Goal: Use online tool/utility: Utilize a website feature to perform a specific function

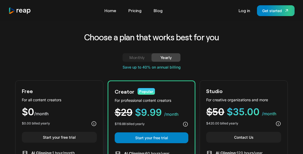
click at [143, 57] on div "Monthly" at bounding box center [137, 57] width 16 height 6
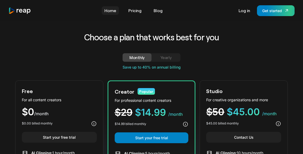
click at [110, 11] on link "Home" at bounding box center [110, 10] width 17 height 8
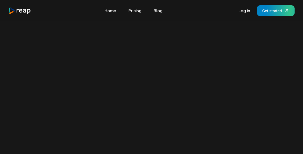
scroll to position [303, 0]
click at [275, 10] on div "Get started" at bounding box center [272, 11] width 20 height 6
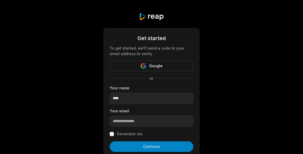
type input "****"
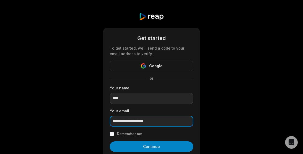
type input "**********"
click at [110, 141] on button "Continue" at bounding box center [152, 146] width 84 height 11
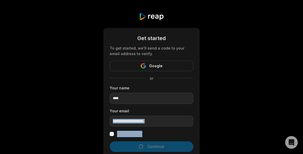
drag, startPoint x: 135, startPoint y: 123, endPoint x: 136, endPoint y: 116, distance: 7.5
click at [135, 115] on form "**********" at bounding box center [152, 104] width 84 height 141
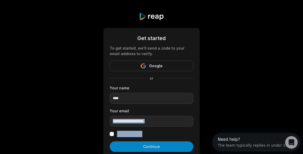
scroll to position [9, 0]
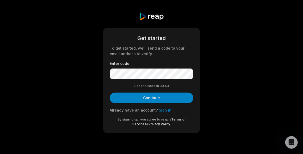
click at [166, 97] on button "Continue" at bounding box center [152, 97] width 84 height 11
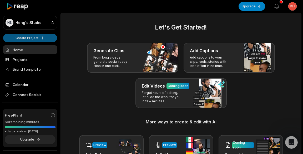
click at [40, 38] on html "HS Heng's Studio Create Project Home Projects Brand template Calendar Connect S…" at bounding box center [151, 77] width 303 height 154
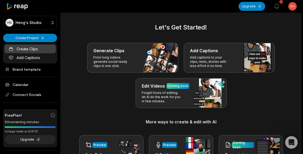
click at [31, 47] on link "Create Clips" at bounding box center [29, 48] width 51 height 9
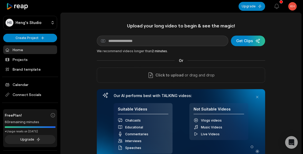
click at [289, 8] on html "[PERSON_NAME] Studio Create Project Home Projects Brand template Calendar Conne…" at bounding box center [151, 77] width 303 height 154
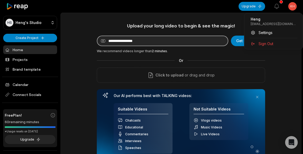
click at [165, 42] on html "HS Heng's Studio Create Project Home Projects Brand template Calendar Connect S…" at bounding box center [151, 77] width 303 height 154
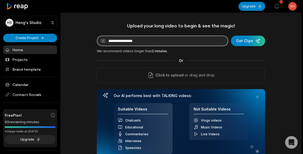
click at [164, 39] on input at bounding box center [163, 41] width 132 height 11
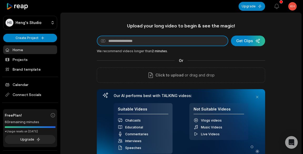
paste input "**********"
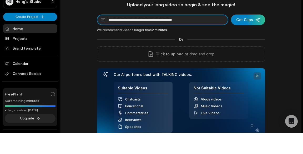
type input "**********"
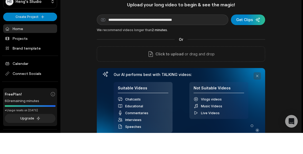
click at [257, 75] on div "**********" at bounding box center [181, 93] width 168 height 140
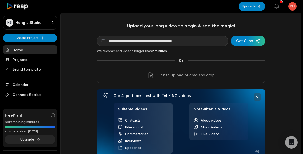
click at [257, 98] on button at bounding box center [257, 96] width 7 height 7
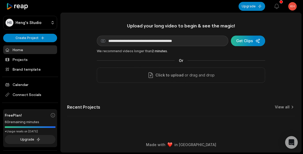
click at [260, 44] on div "submit" at bounding box center [248, 41] width 34 height 11
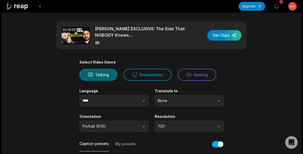
scroll to position [227, 0]
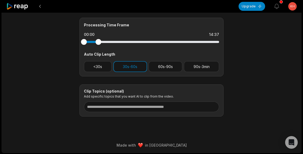
drag, startPoint x: 215, startPoint y: 43, endPoint x: 98, endPoint y: 46, distance: 116.9
click at [98, 46] on div "Processing Time Frame 00:00 14:37 Auto Clip Length <30s 30s-60s 60s-90s 90s-3min" at bounding box center [151, 47] width 144 height 59
drag, startPoint x: 84, startPoint y: 41, endPoint x: 89, endPoint y: 42, distance: 5.0
click at [89, 42] on div at bounding box center [90, 42] width 6 height 6
drag, startPoint x: 98, startPoint y: 42, endPoint x: 100, endPoint y: 42, distance: 2.6
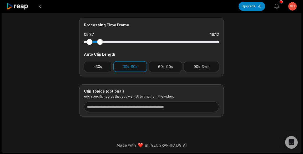
click at [100, 42] on div at bounding box center [100, 42] width 6 height 6
click at [102, 69] on button "<30s" at bounding box center [98, 66] width 28 height 11
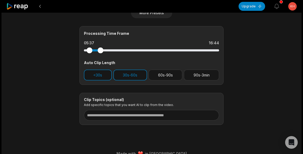
scroll to position [119, 0]
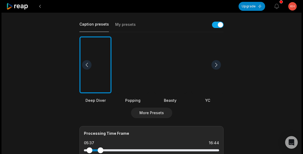
click at [171, 77] on div at bounding box center [170, 64] width 32 height 57
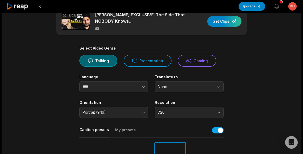
scroll to position [4, 0]
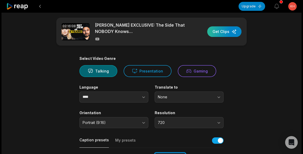
click at [214, 32] on div "button" at bounding box center [224, 31] width 34 height 11
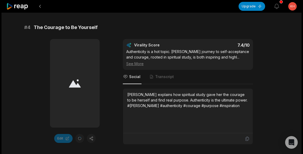
scroll to position [567, 0]
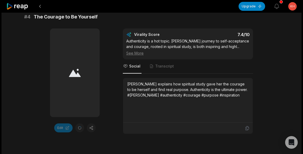
click at [140, 50] on div "See More" at bounding box center [187, 53] width 123 height 6
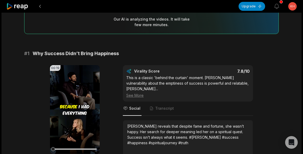
scroll to position [84, 0]
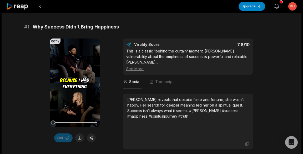
click at [280, 3] on icon "button" at bounding box center [277, 6] width 6 height 6
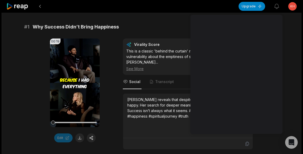
click at [165, 28] on div "# 1 Why Success Didn’t Bring Happiness" at bounding box center [151, 26] width 255 height 7
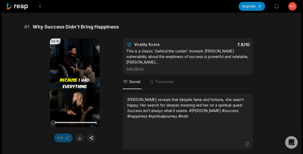
click at [19, 7] on icon at bounding box center [17, 6] width 22 height 7
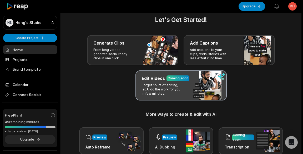
scroll to position [34, 0]
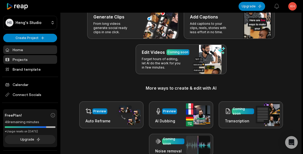
click at [36, 61] on link "Projects" at bounding box center [30, 59] width 54 height 9
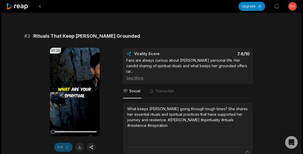
scroll to position [234, 0]
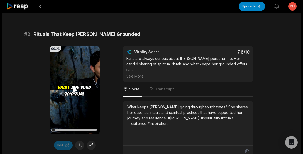
click at [73, 88] on icon at bounding box center [75, 90] width 4 height 4
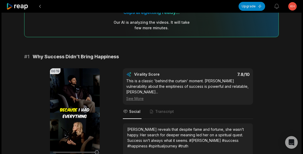
scroll to position [0, 0]
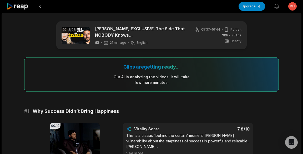
click at [198, 37] on div "05:37 - 16:44 Portrait 25 fps Beasty" at bounding box center [218, 35] width 47 height 16
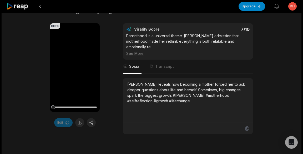
scroll to position [1331, 0]
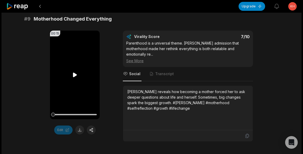
click at [74, 73] on icon at bounding box center [75, 75] width 4 height 4
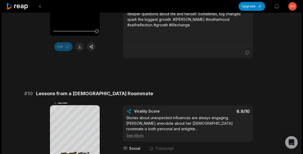
scroll to position [1469, 0]
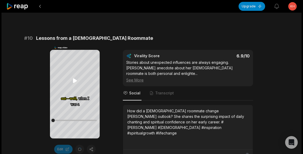
click at [75, 78] on icon at bounding box center [75, 80] width 6 height 6
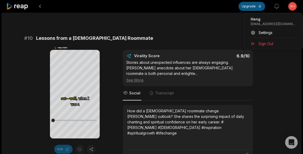
click at [244, 8] on button "Upgrade" at bounding box center [252, 6] width 27 height 9
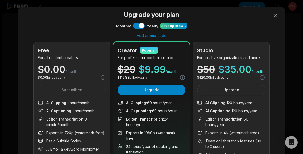
scroll to position [17, 0]
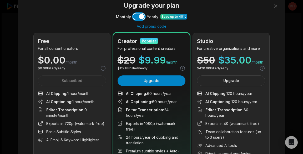
click at [142, 18] on button "Use setting" at bounding box center [139, 16] width 12 height 6
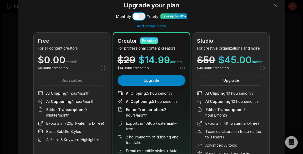
scroll to position [0, 0]
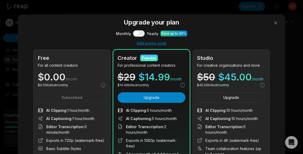
click at [22, 8] on div "Upgrade your plan Monthly Use setting Yearly Save up to 40% Add promo code Free…" at bounding box center [151, 116] width 303 height 233
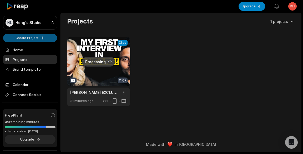
click at [27, 39] on html "[PERSON_NAME] Studio Create Project Home Projects Brand template Calendar Conne…" at bounding box center [151, 77] width 303 height 154
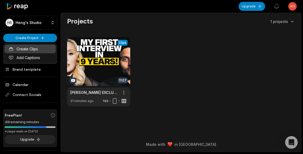
click at [45, 51] on link "Create Clips" at bounding box center [29, 48] width 51 height 9
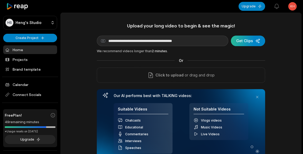
type input "**********"
click at [245, 43] on div "submit" at bounding box center [248, 41] width 34 height 11
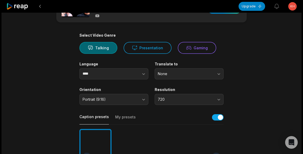
scroll to position [34, 0]
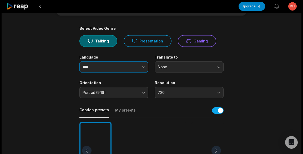
click at [120, 71] on button "button" at bounding box center [133, 66] width 30 height 11
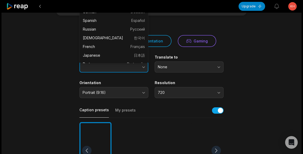
type input "****"
click at [128, 69] on button "button" at bounding box center [133, 66] width 30 height 11
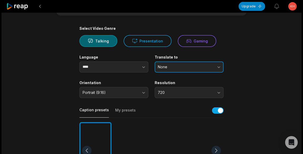
click at [195, 69] on span "None" at bounding box center [185, 66] width 55 height 5
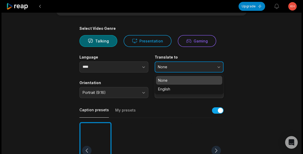
click at [195, 69] on span "None" at bounding box center [185, 66] width 55 height 5
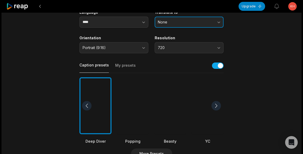
scroll to position [84, 0]
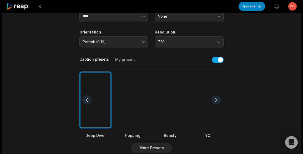
click at [219, 99] on div at bounding box center [216, 99] width 9 height 9
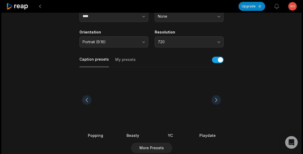
click at [219, 100] on div at bounding box center [216, 99] width 9 height 9
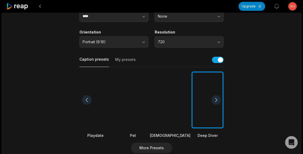
click at [219, 100] on div at bounding box center [216, 99] width 9 height 9
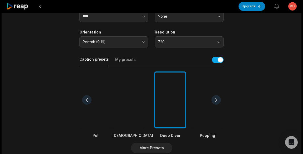
click at [211, 100] on div at bounding box center [208, 99] width 32 height 57
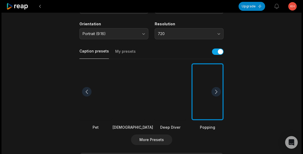
scroll to position [101, 0]
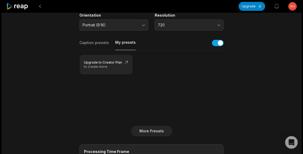
click at [116, 44] on button "My presets" at bounding box center [125, 45] width 21 height 10
click at [99, 45] on button "Caption presets" at bounding box center [93, 45] width 29 height 10
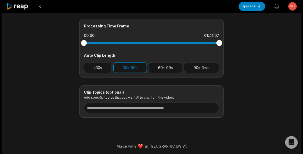
scroll to position [227, 0]
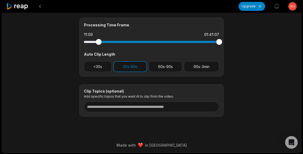
drag, startPoint x: 87, startPoint y: 42, endPoint x: 99, endPoint y: 42, distance: 12.1
click at [99, 42] on div at bounding box center [99, 42] width 6 height 6
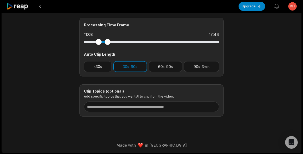
drag, startPoint x: 218, startPoint y: 42, endPoint x: 108, endPoint y: 45, distance: 110.8
click at [108, 45] on div at bounding box center [151, 41] width 135 height 9
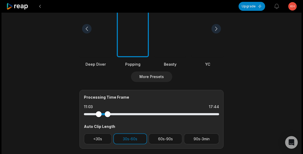
scroll to position [0, 0]
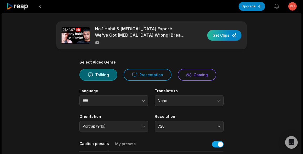
click at [223, 36] on div "button" at bounding box center [224, 35] width 34 height 11
